Goal: Task Accomplishment & Management: Manage account settings

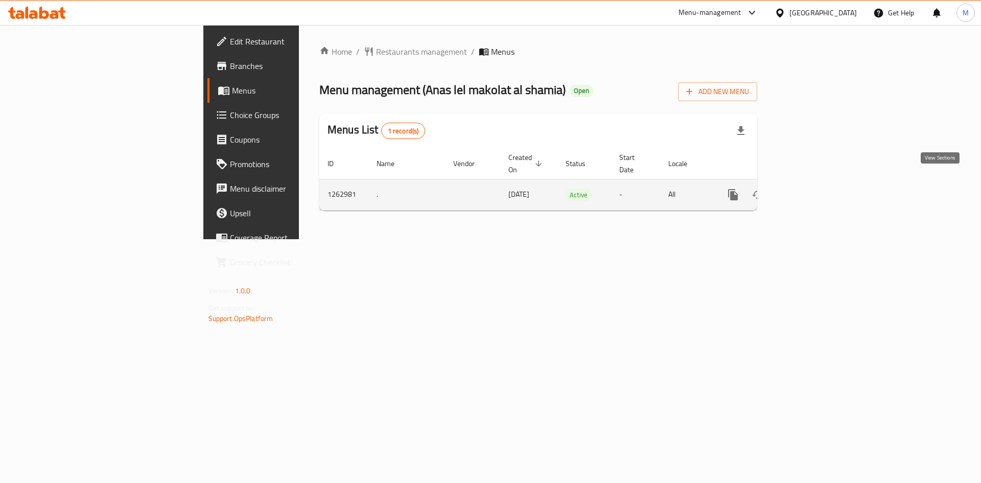
click at [813, 189] on icon "enhanced table" at bounding box center [807, 195] width 12 height 12
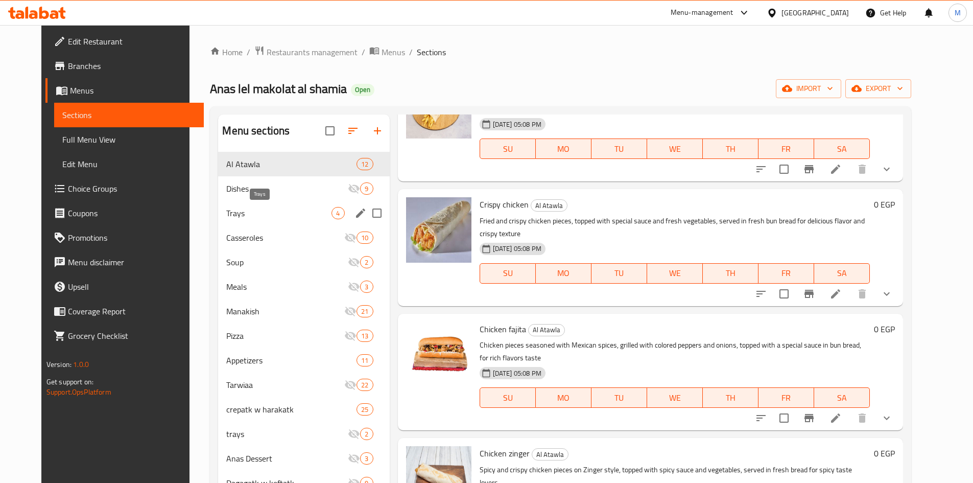
click at [289, 216] on span "Trays" at bounding box center [278, 213] width 105 height 12
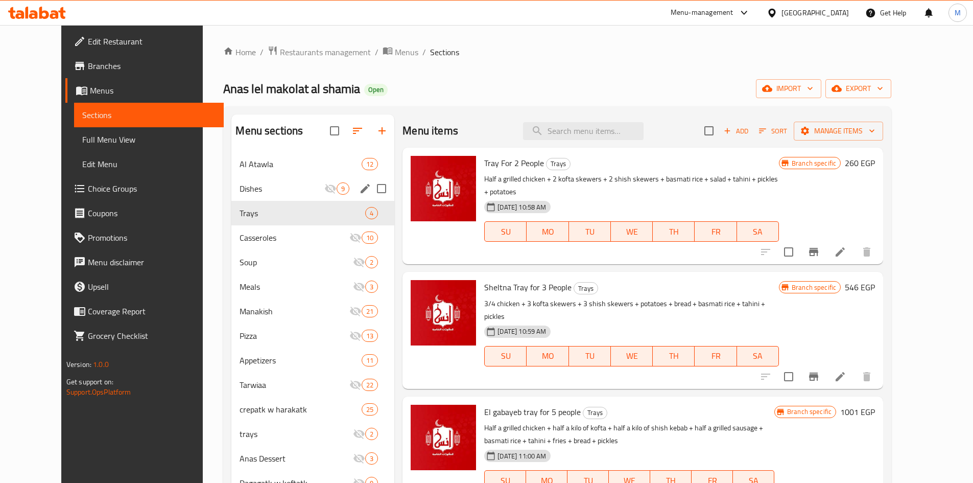
click at [275, 196] on div "Dishes 9" at bounding box center [312, 188] width 163 height 25
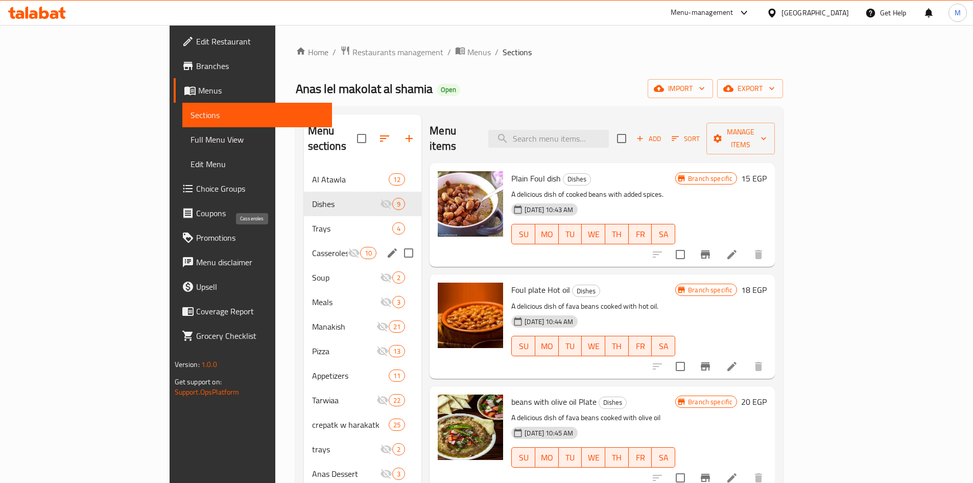
click at [312, 247] on span "Casseroles" at bounding box center [330, 253] width 36 height 12
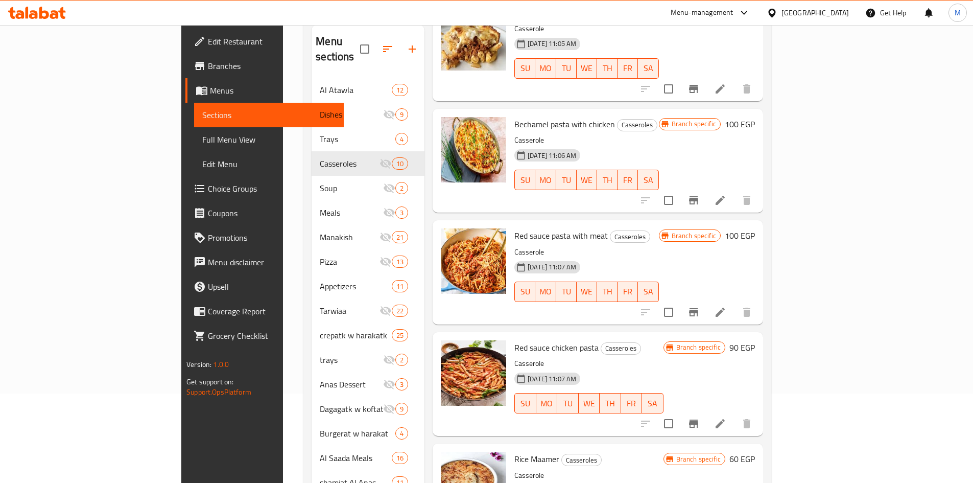
scroll to position [168, 0]
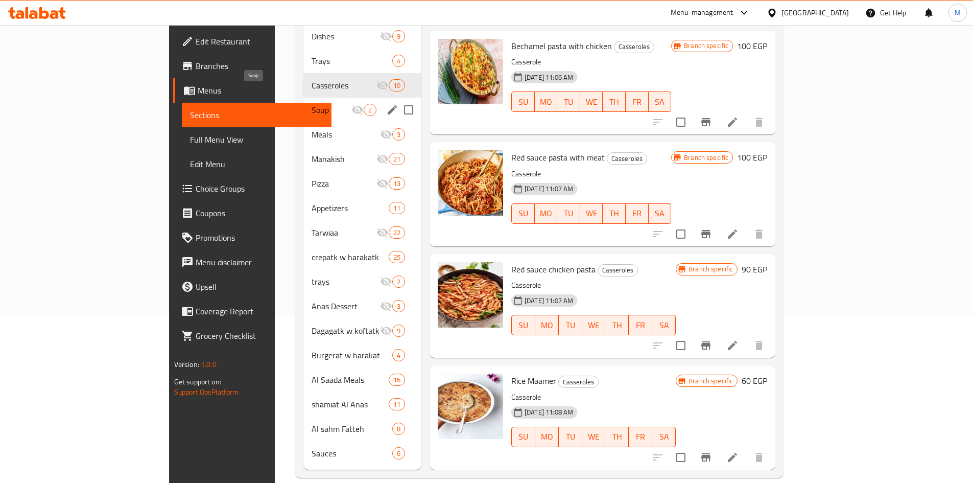
click at [312, 104] on span "Soup" at bounding box center [332, 110] width 40 height 12
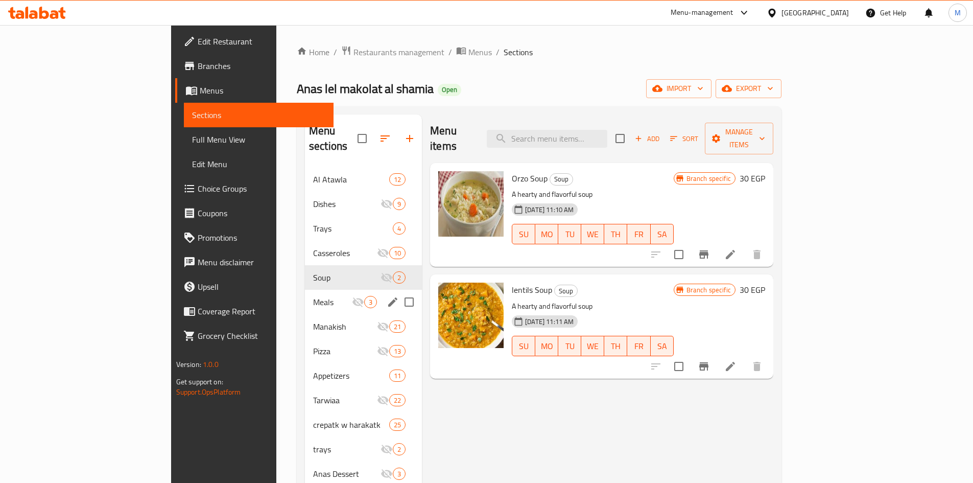
click at [313, 296] on span "Meals" at bounding box center [332, 302] width 39 height 12
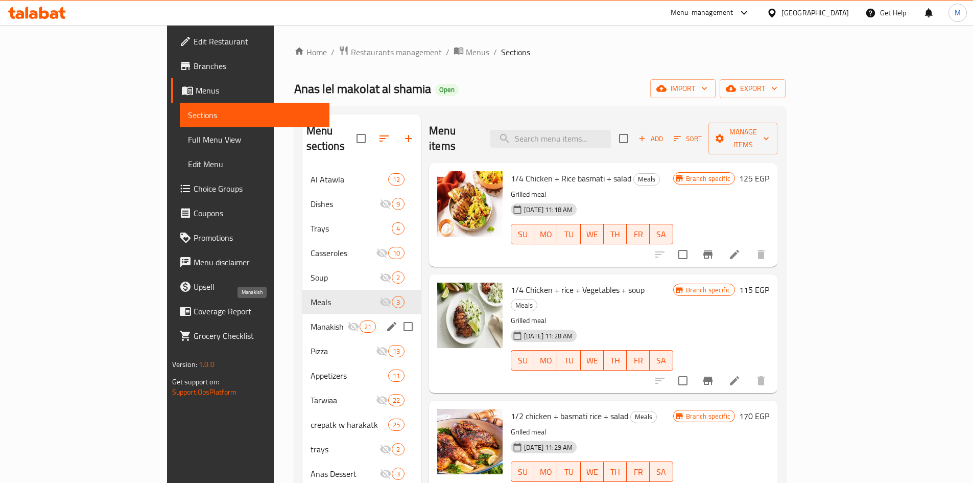
click at [311, 320] on span "Manakish" at bounding box center [329, 326] width 37 height 12
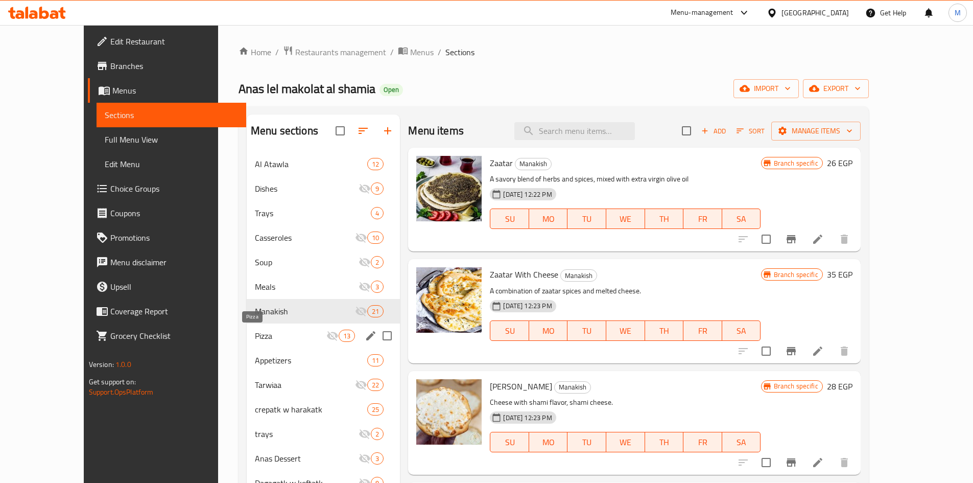
click at [255, 338] on span "Pizza" at bounding box center [291, 336] width 72 height 12
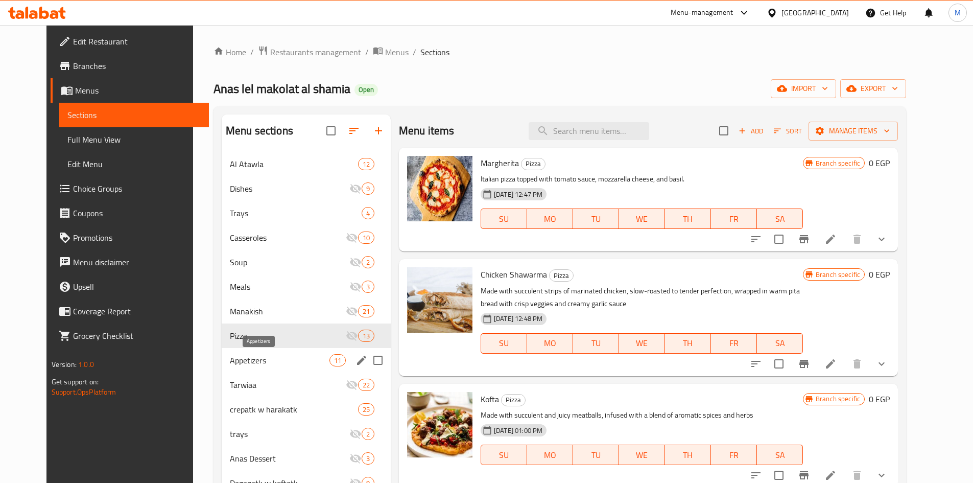
click at [239, 360] on span "Appetizers" at bounding box center [280, 360] width 100 height 12
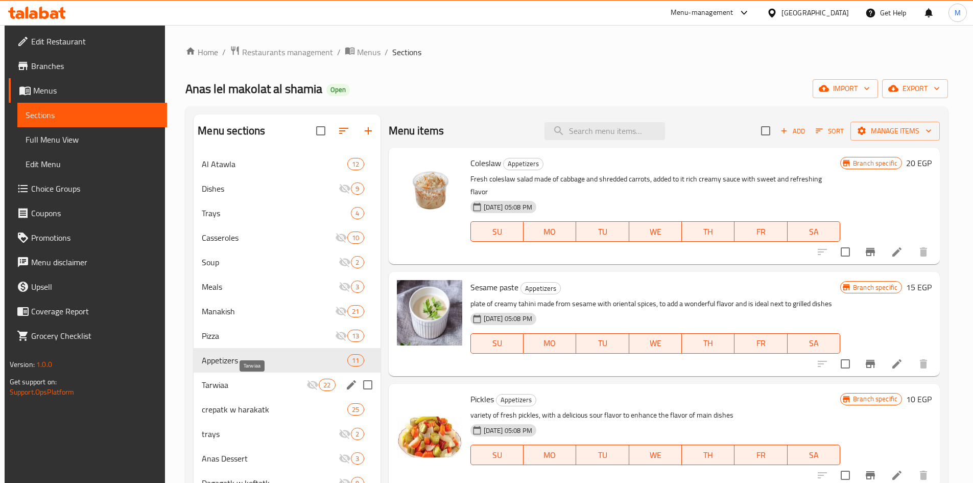
click at [235, 383] on span "Tarwiaa" at bounding box center [254, 385] width 105 height 12
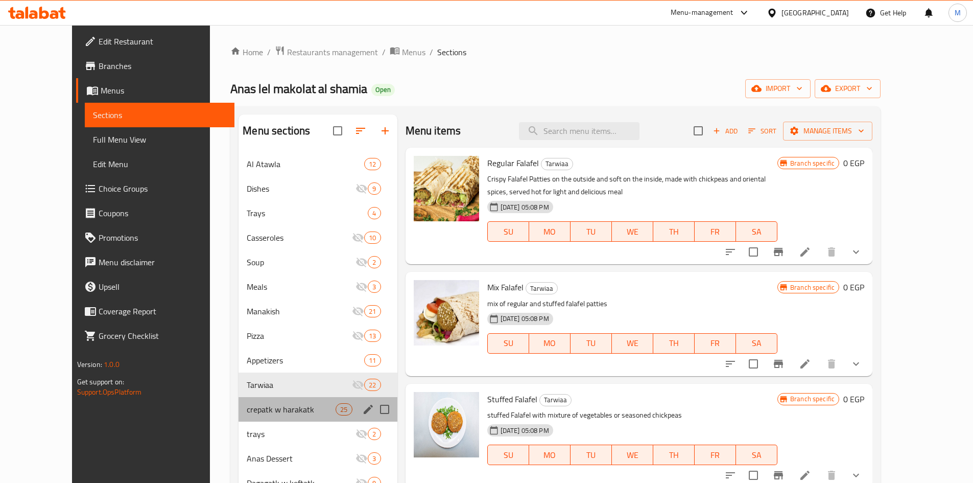
click at [240, 417] on div "crepatk w harakatk 25" at bounding box center [318, 409] width 158 height 25
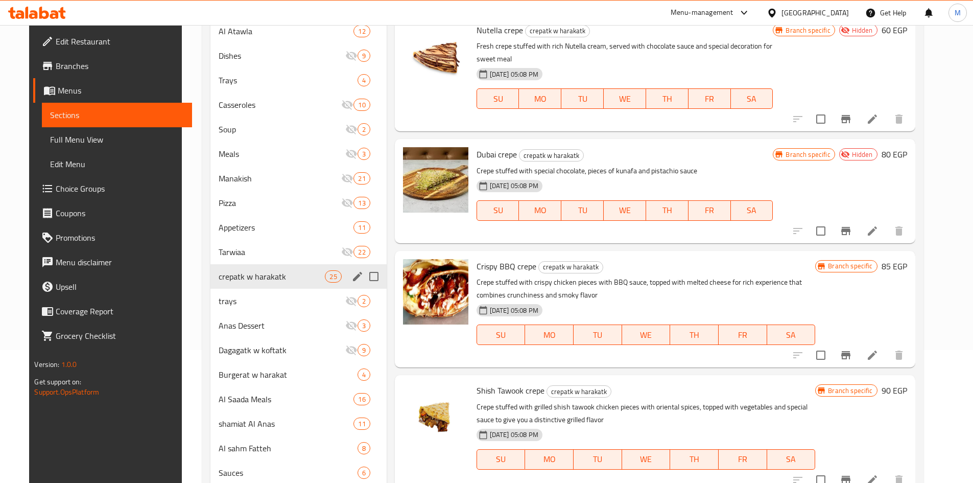
scroll to position [153, 0]
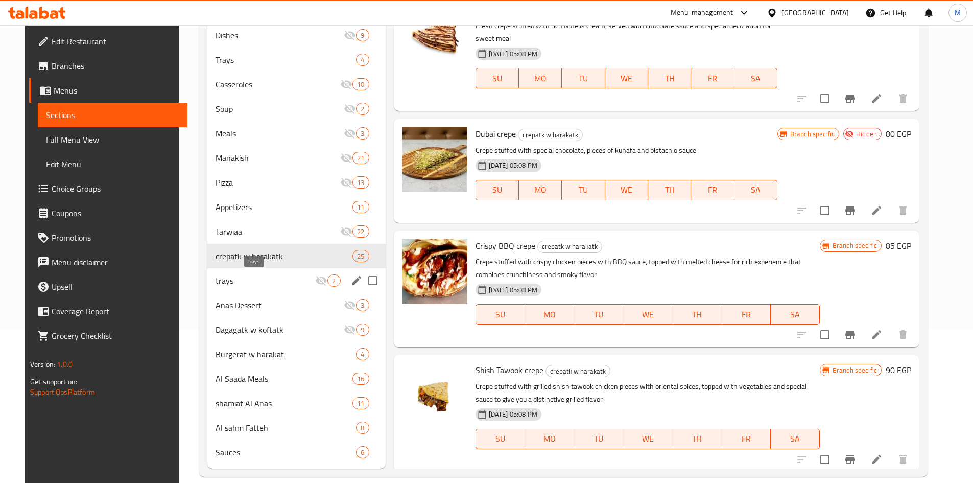
click at [232, 284] on span "trays" at bounding box center [266, 280] width 100 height 12
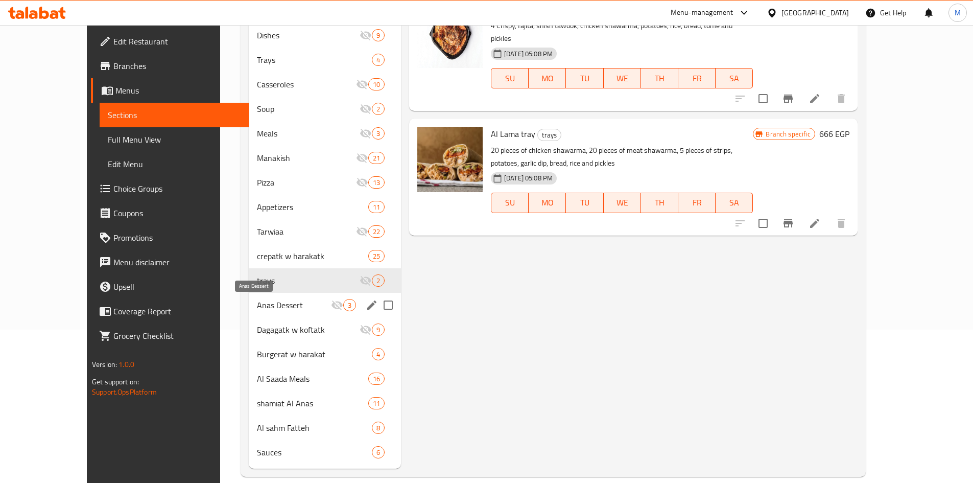
click at [257, 310] on span "Anas Dessert" at bounding box center [294, 305] width 74 height 12
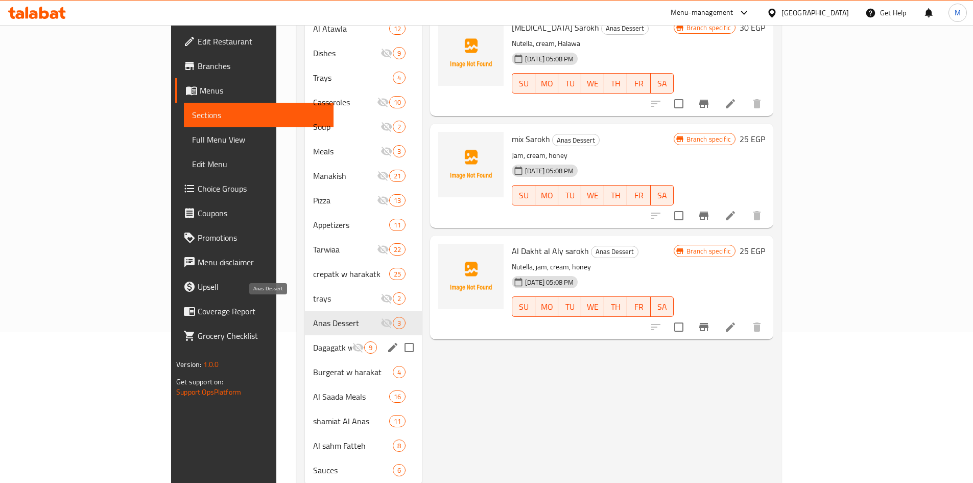
scroll to position [153, 0]
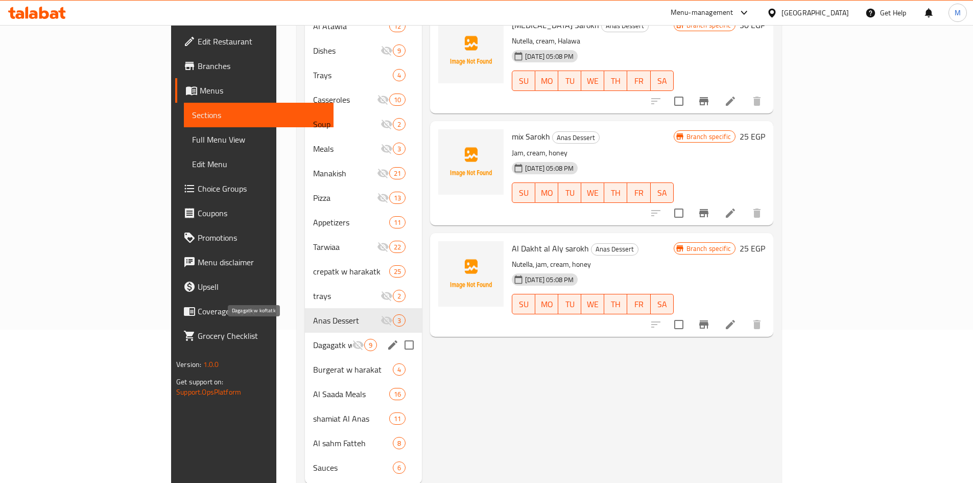
click at [313, 339] on span "Dagagatk w koftatk" at bounding box center [332, 345] width 39 height 12
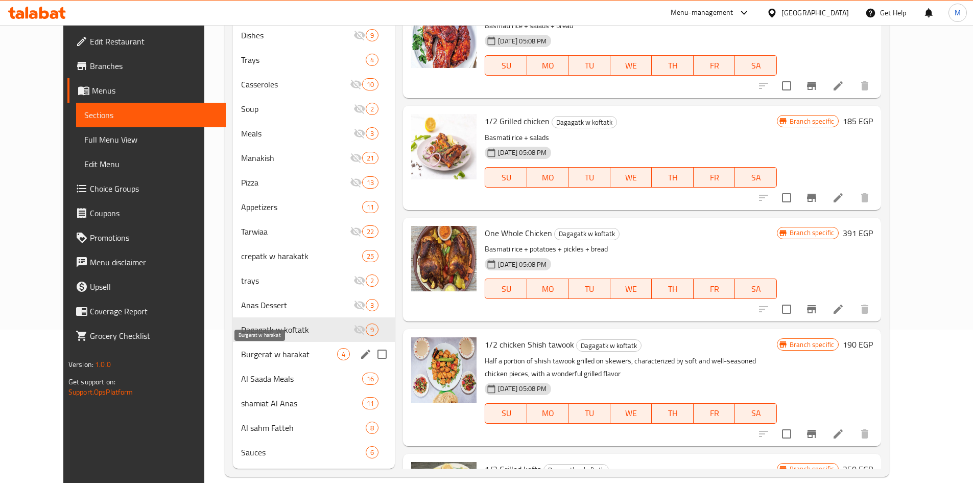
click at [254, 350] on span "Burgerat w harakat" at bounding box center [289, 354] width 96 height 12
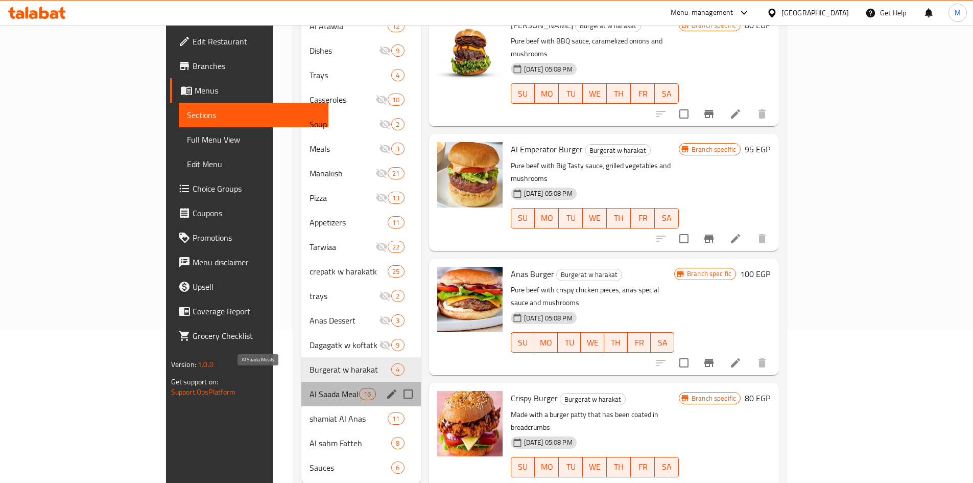
click at [310, 388] on span "Al Saada Meals" at bounding box center [335, 394] width 50 height 12
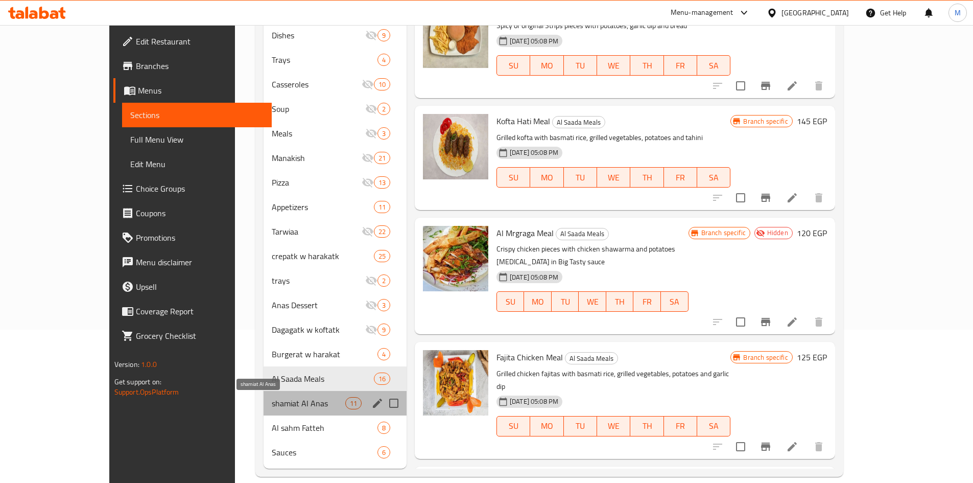
click at [272, 405] on span "shamiat Al Anas" at bounding box center [308, 403] width 73 height 12
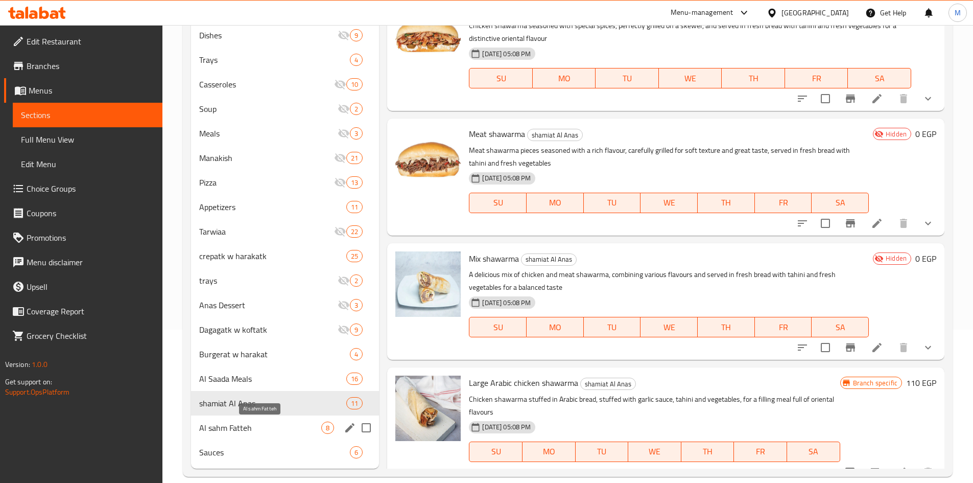
click at [242, 425] on span "Al sahm Fatteh" at bounding box center [260, 428] width 123 height 12
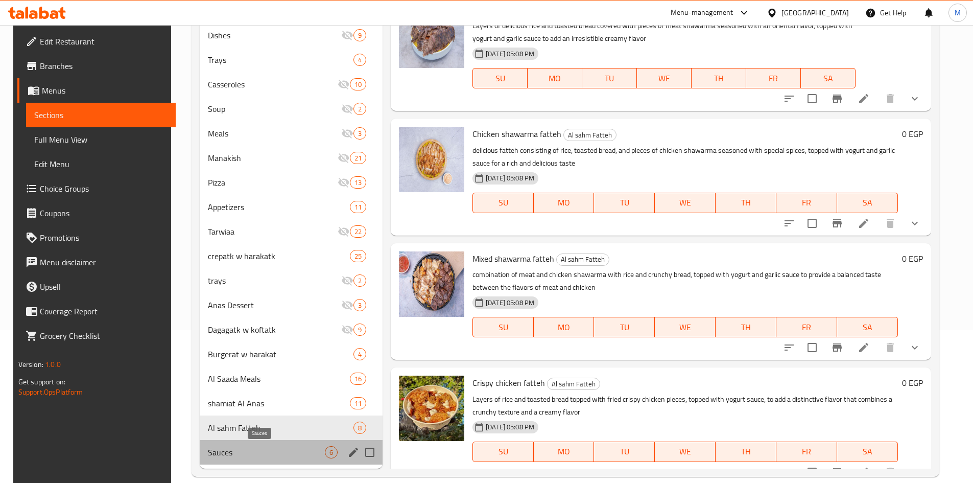
click at [239, 448] on span "Sauces" at bounding box center [266, 452] width 117 height 12
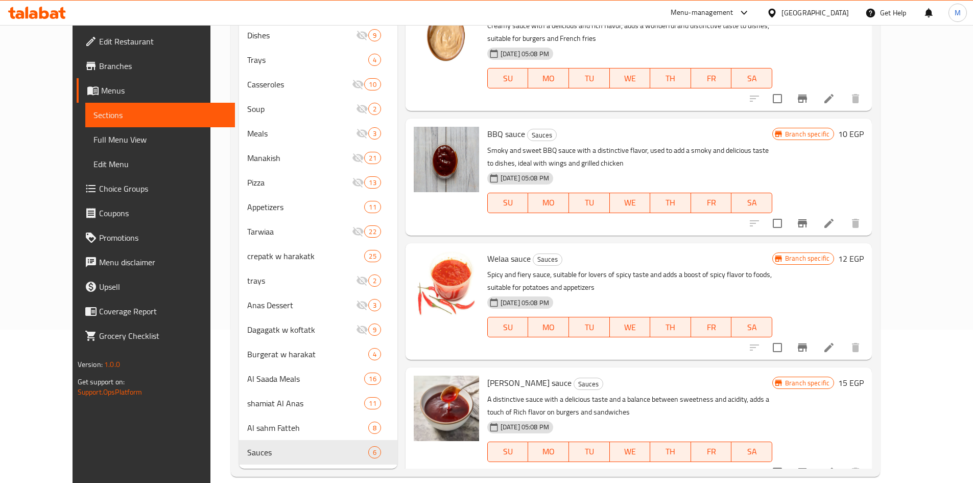
click at [85, 146] on link "Full Menu View" at bounding box center [160, 139] width 150 height 25
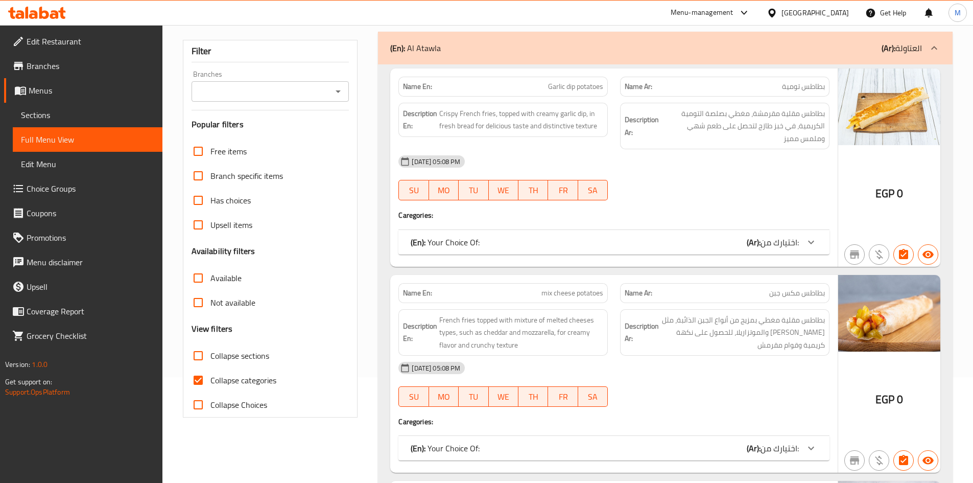
scroll to position [51, 0]
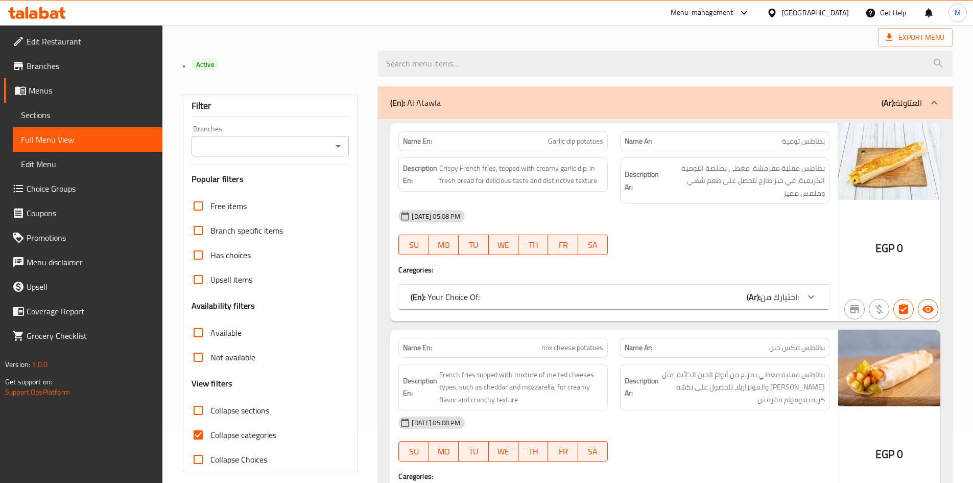
click at [319, 140] on input "Branches" at bounding box center [262, 146] width 135 height 14
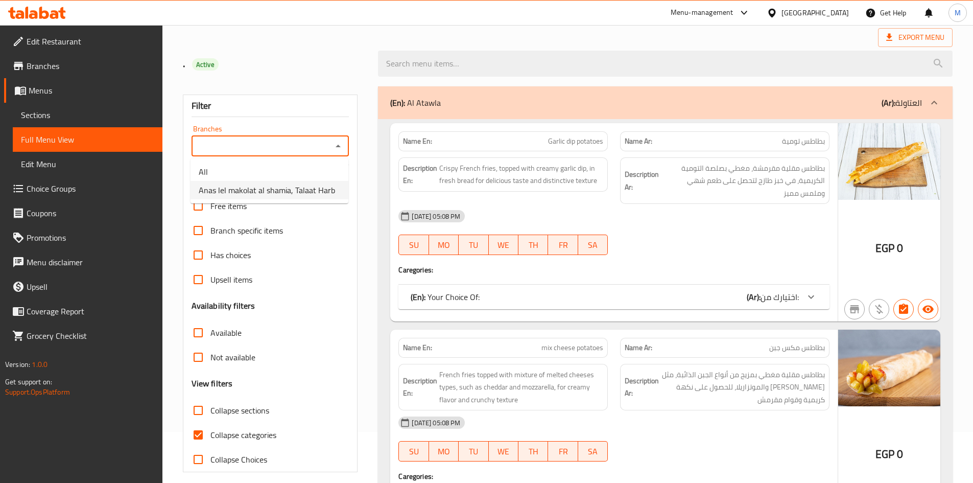
click at [307, 189] on span "Anas lel makolat al shamia, Talaat Harb" at bounding box center [267, 190] width 136 height 12
type input "Anas lel makolat al shamia, Talaat Harb"
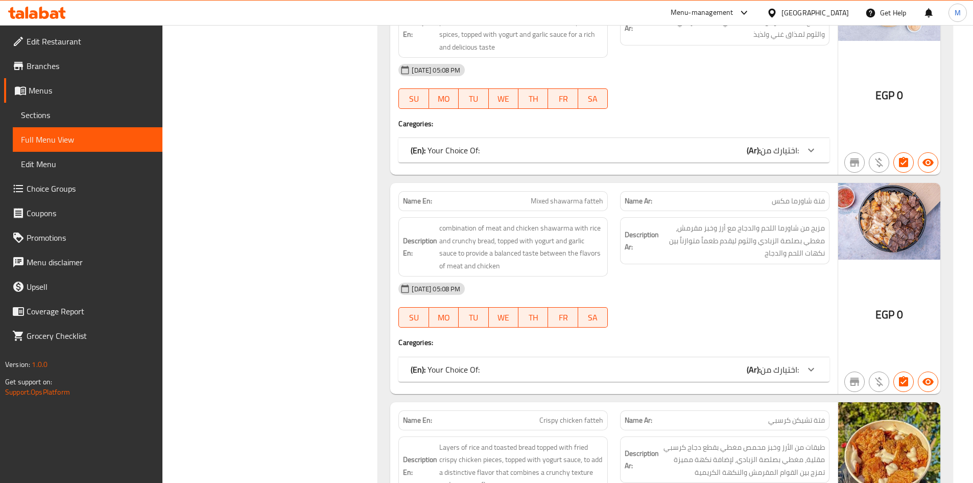
scroll to position [29246, 0]
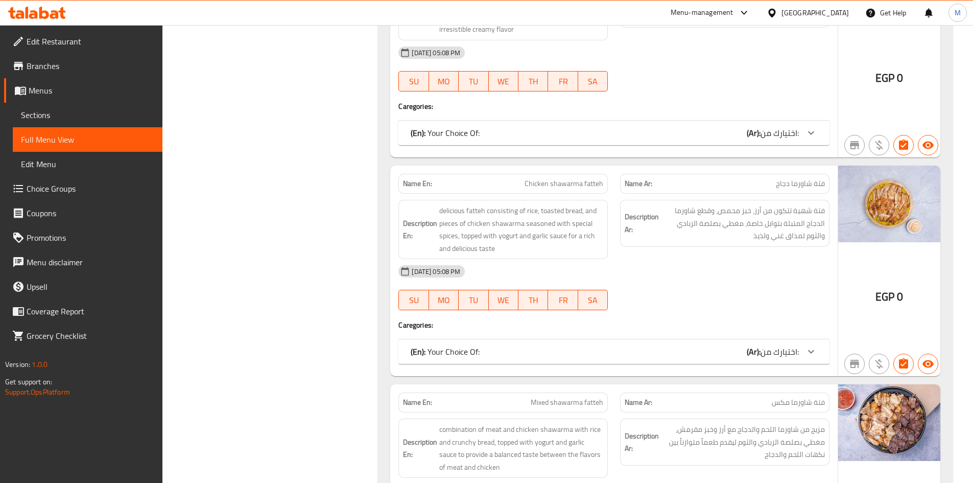
click at [835, 9] on div "[GEOGRAPHIC_DATA]" at bounding box center [815, 12] width 67 height 11
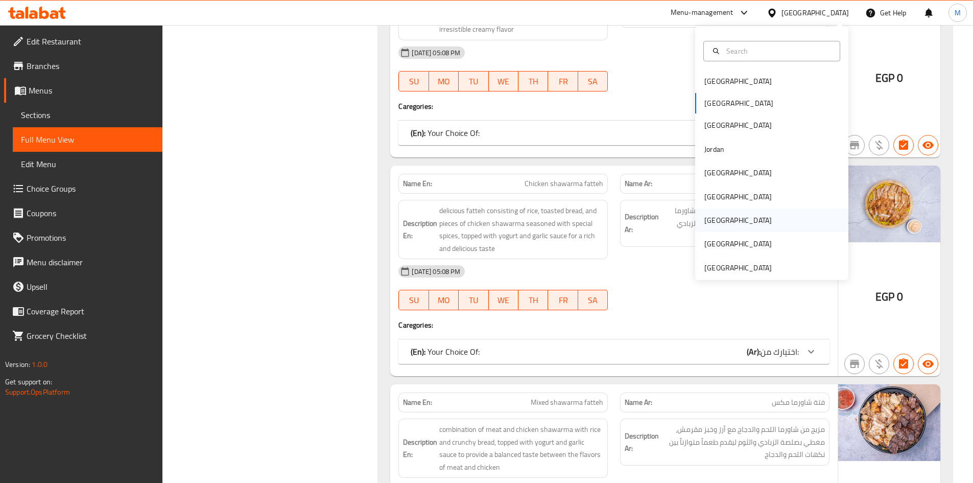
click at [707, 217] on div "[GEOGRAPHIC_DATA]" at bounding box center [738, 220] width 67 height 11
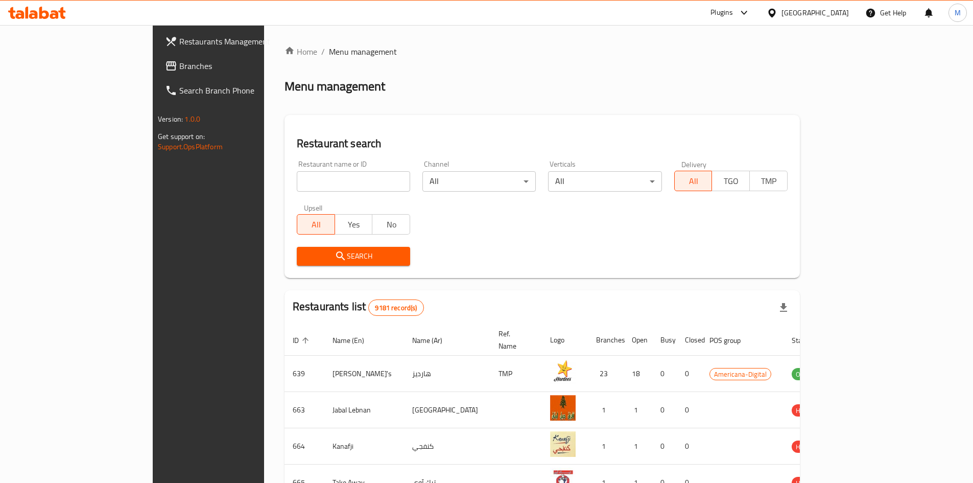
click at [179, 66] on span "Branches" at bounding box center [243, 66] width 128 height 12
